Goal: Task Accomplishment & Management: Manage account settings

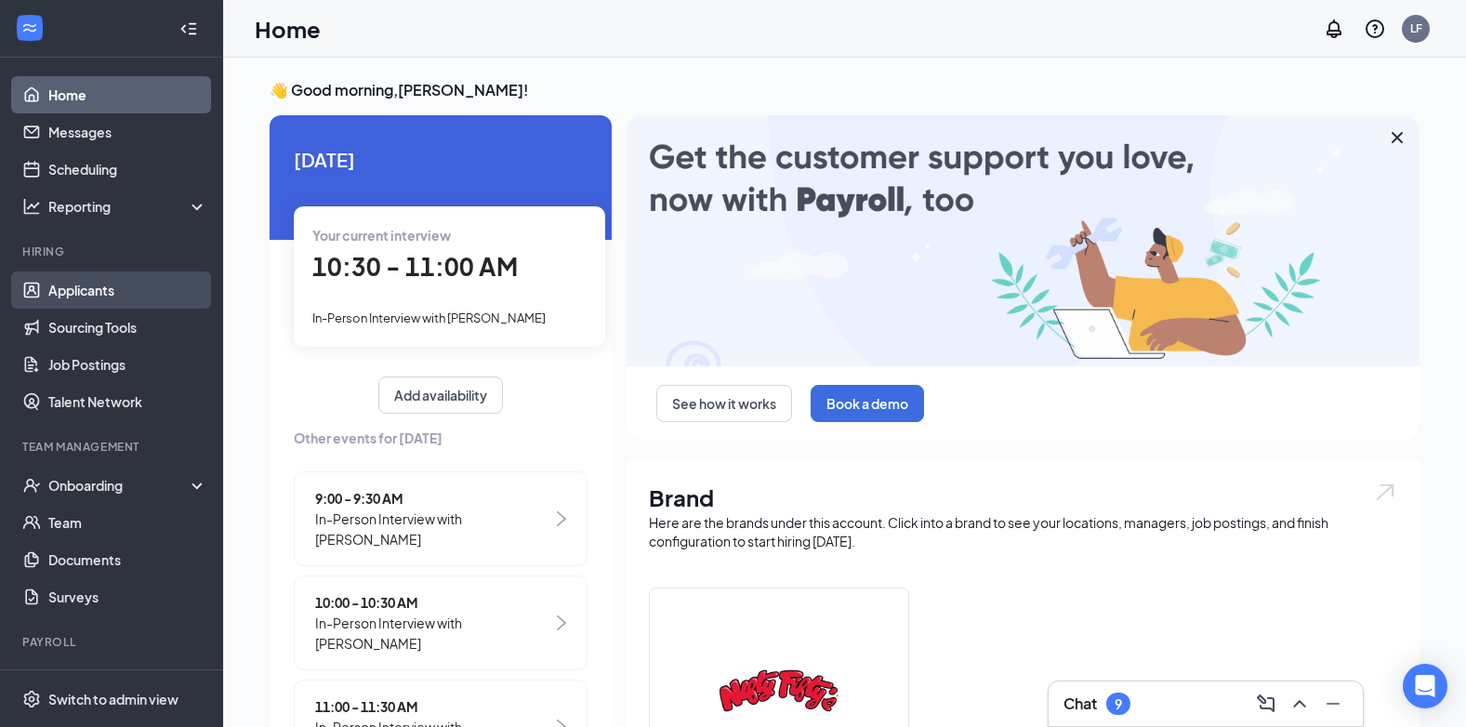
click at [84, 297] on link "Applicants" at bounding box center [127, 289] width 159 height 37
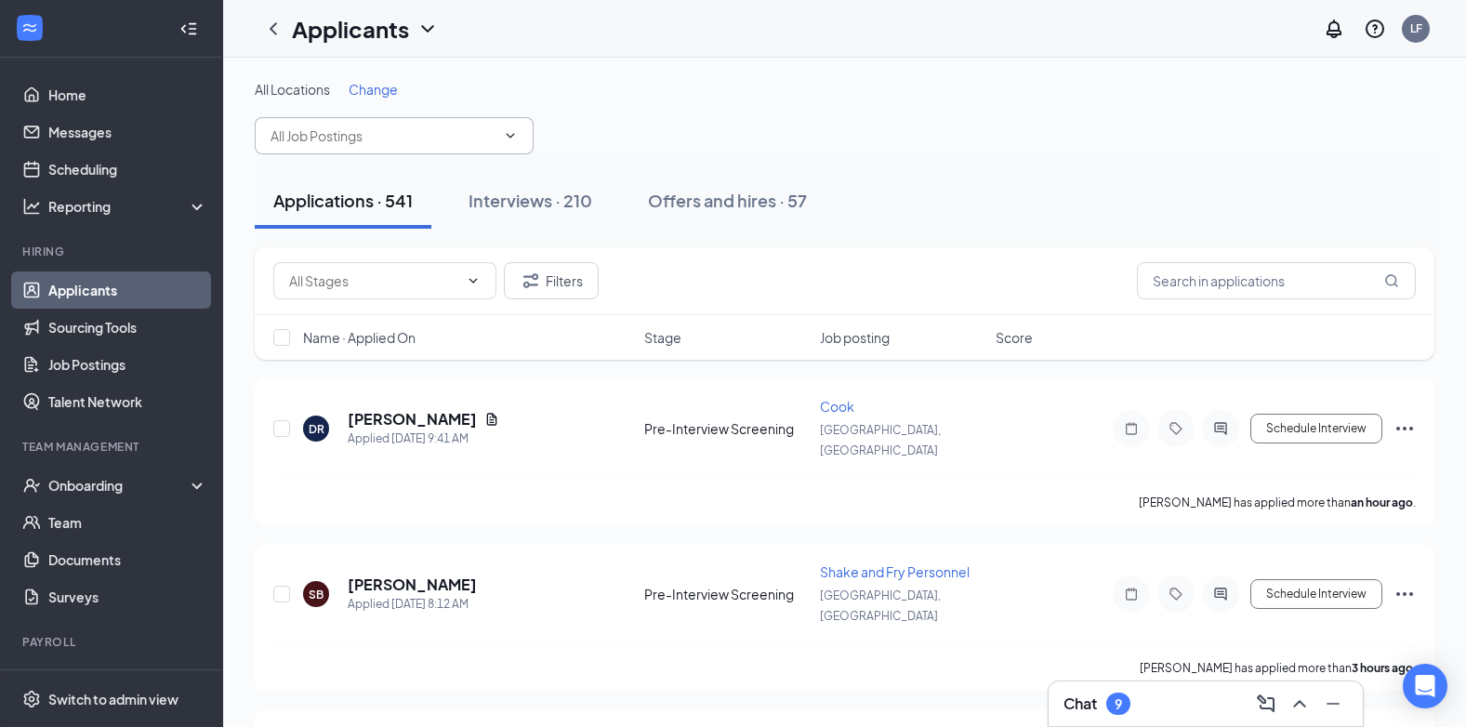
click at [516, 137] on icon "ChevronDown" at bounding box center [510, 135] width 15 height 15
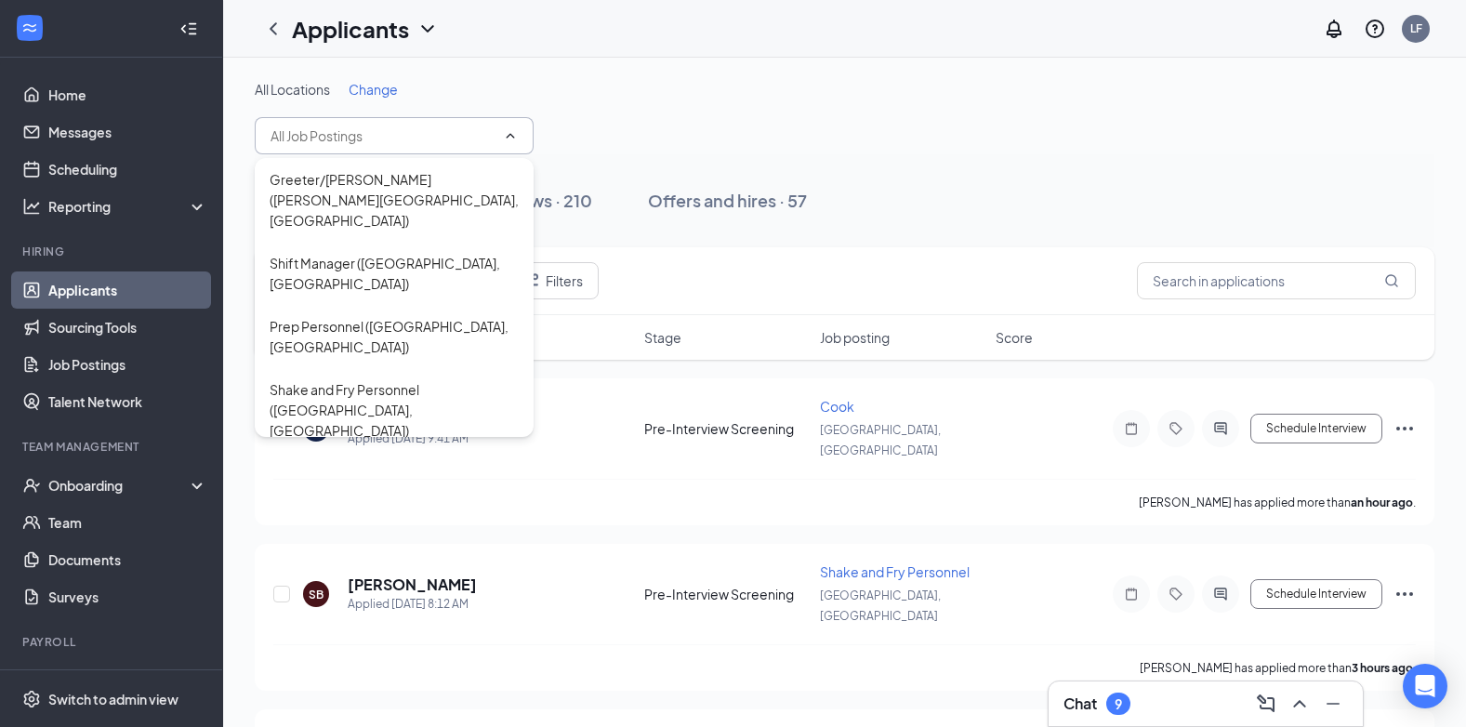
click at [506, 146] on span at bounding box center [394, 135] width 279 height 37
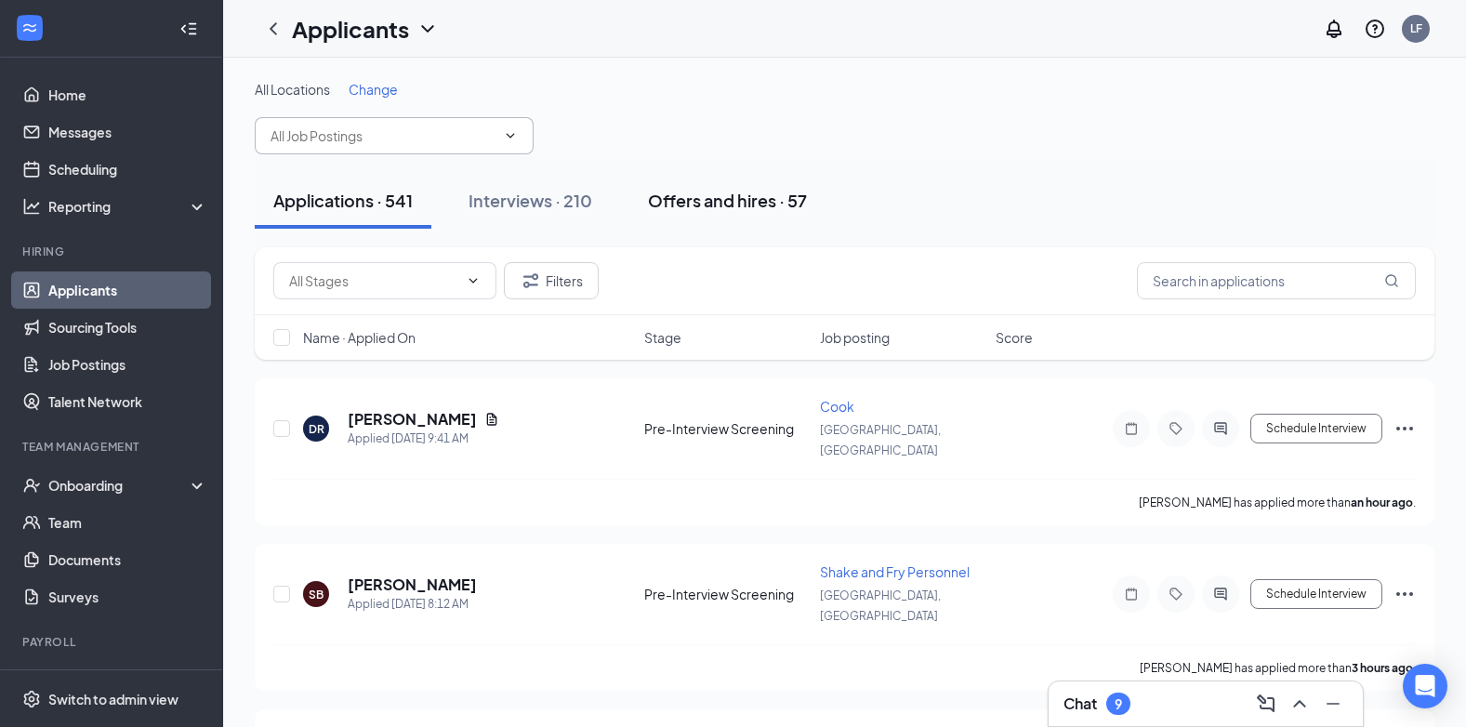
click at [686, 194] on div "Offers and hires · 57" at bounding box center [727, 200] width 159 height 23
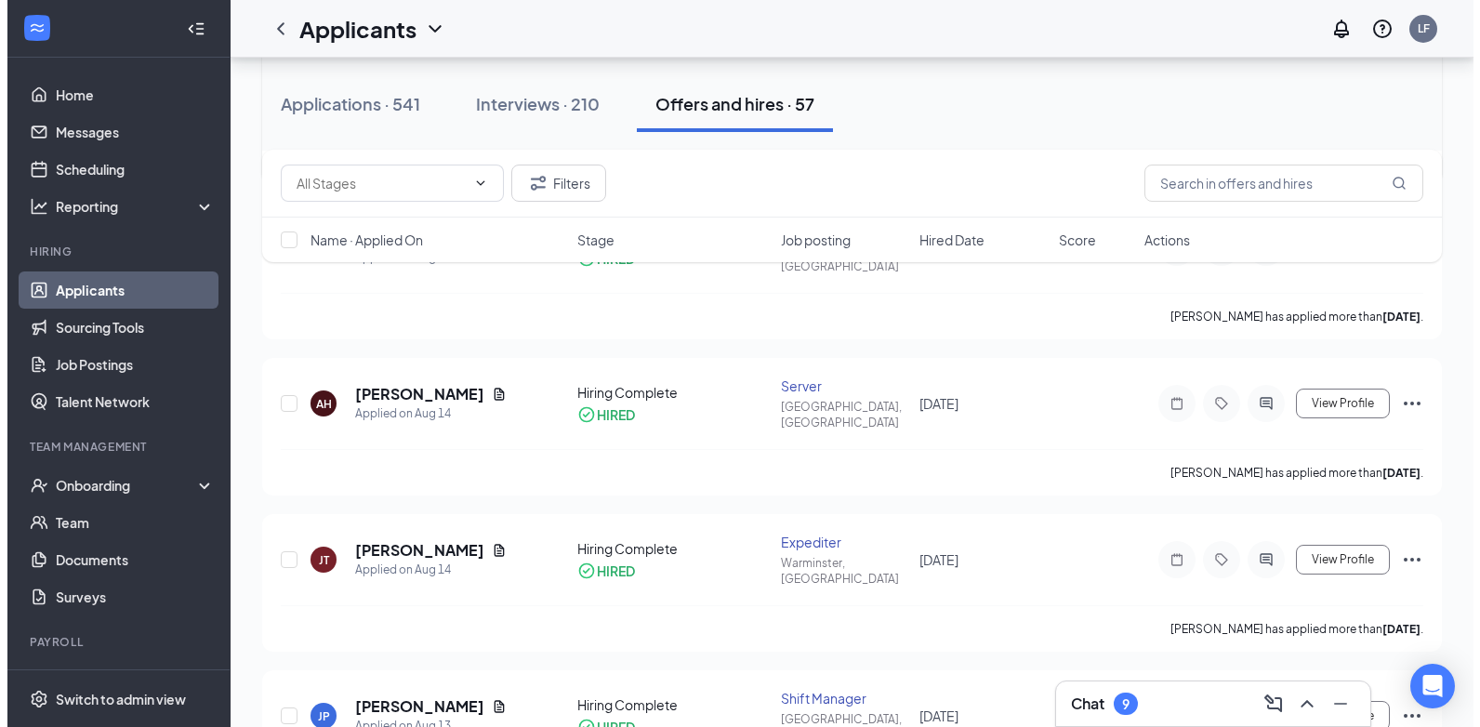
scroll to position [1023, 0]
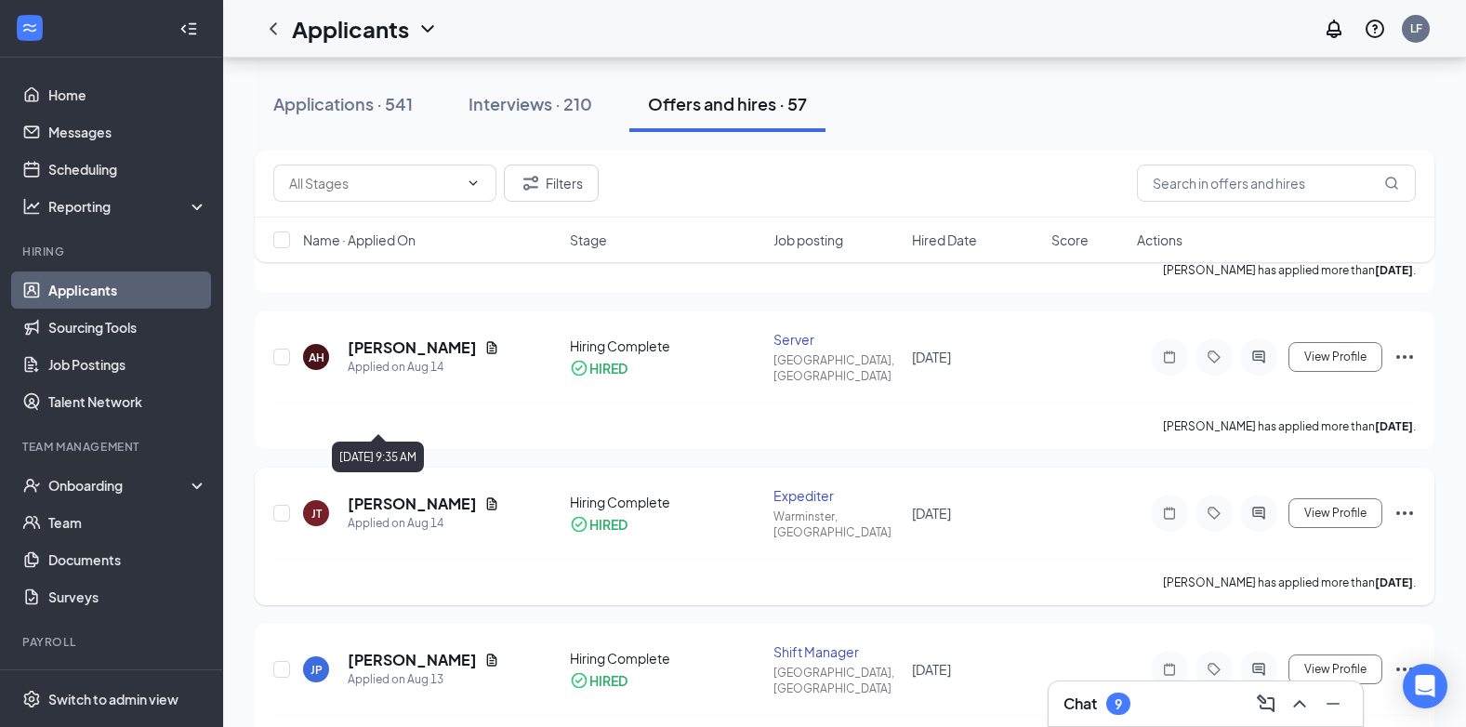
click at [395, 514] on div "Applied on Aug 14" at bounding box center [424, 523] width 152 height 19
drag, startPoint x: 395, startPoint y: 419, endPoint x: 353, endPoint y: 400, distance: 46.2
click at [353, 494] on h5 "[PERSON_NAME]" at bounding box center [412, 504] width 129 height 20
